Goal: Answer question/provide support: Share knowledge or assist other users

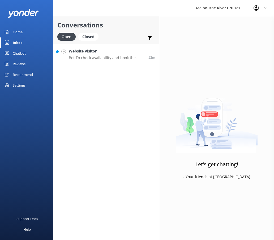
click at [90, 57] on p "Bot: To check availability and book the Spirit of Melbourne Lunch Cruise, pleas…" at bounding box center [107, 57] width 76 height 5
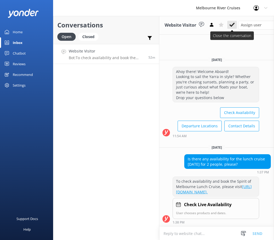
click at [233, 25] on use at bounding box center [232, 25] width 5 height 4
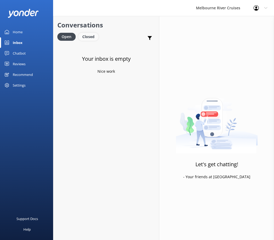
click at [93, 38] on div "Closed" at bounding box center [88, 37] width 20 height 8
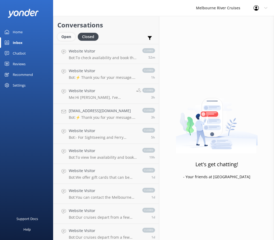
click at [70, 36] on div "Open" at bounding box center [66, 37] width 18 height 8
